Goal: Book appointment/travel/reservation

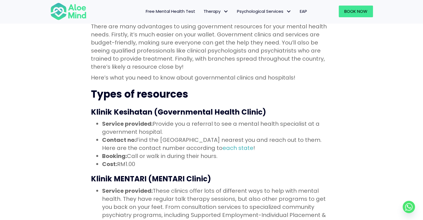
scroll to position [195, 0]
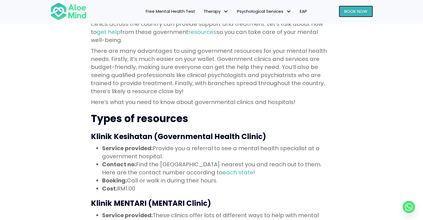
click at [349, 15] on link "Book Now" at bounding box center [356, 12] width 34 height 12
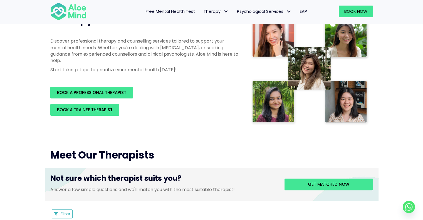
scroll to position [83, 0]
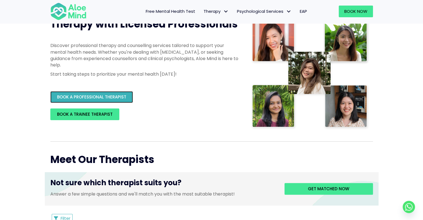
click at [97, 92] on link "BOOK A PROFESSIONAL THERAPIST" at bounding box center [91, 97] width 83 height 12
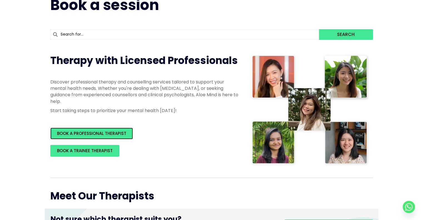
scroll to position [0, 0]
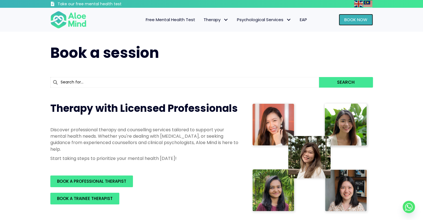
click at [363, 21] on span "Book Now" at bounding box center [356, 20] width 23 height 6
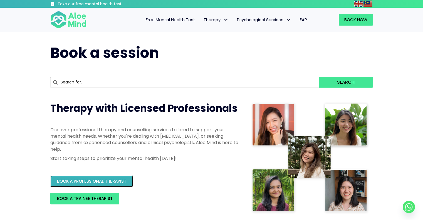
click at [112, 183] on span "BOOK A PROFESSIONAL THERAPIST" at bounding box center [91, 181] width 69 height 6
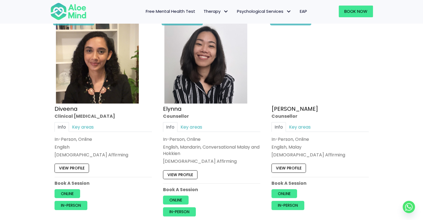
scroll to position [501, 0]
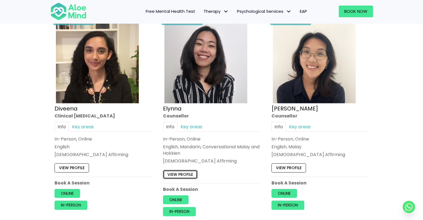
click at [185, 174] on link "View profile" at bounding box center [180, 174] width 35 height 9
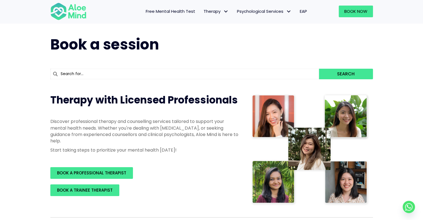
scroll to position [0, 0]
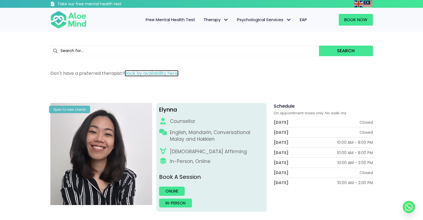
click at [160, 74] on link "Book by availability here." at bounding box center [152, 73] width 54 height 6
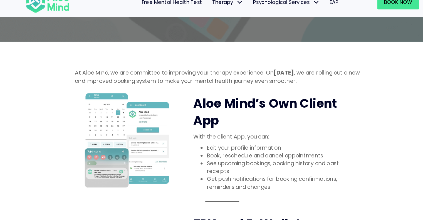
scroll to position [113, 0]
